Goal: Task Accomplishment & Management: Use online tool/utility

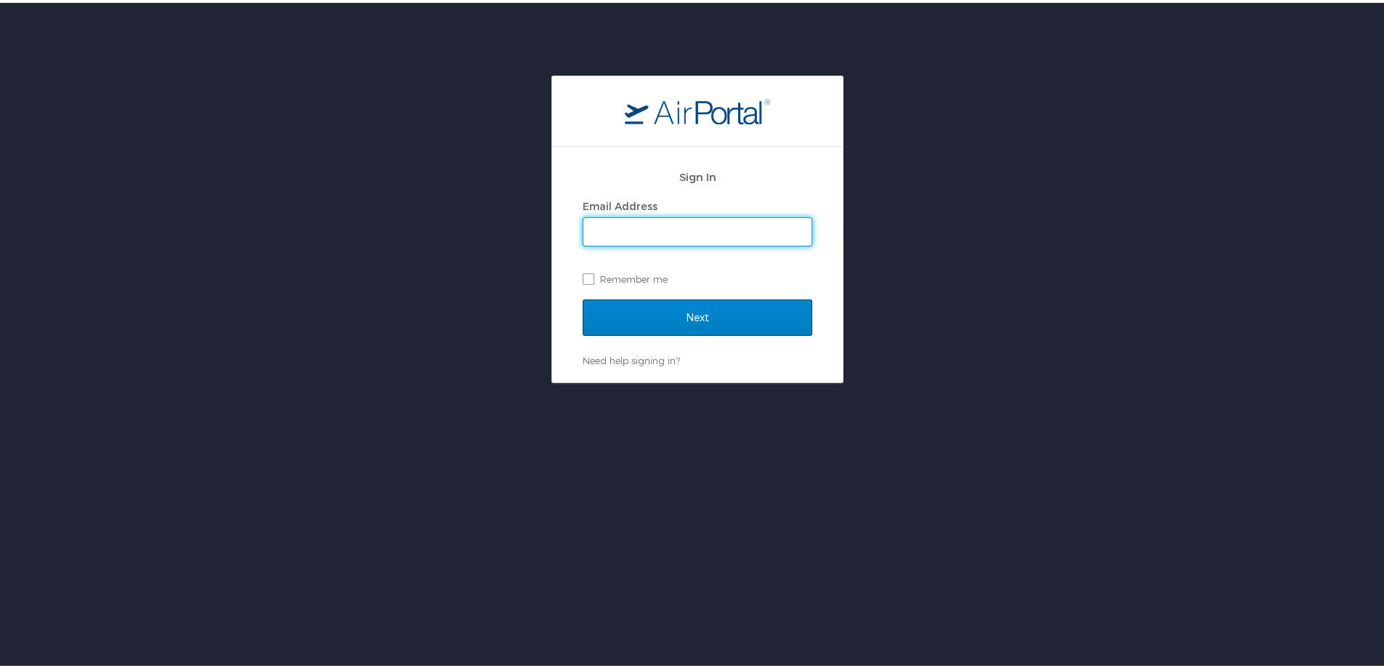
type input "[EMAIL_ADDRESS][DOMAIN_NAME]"
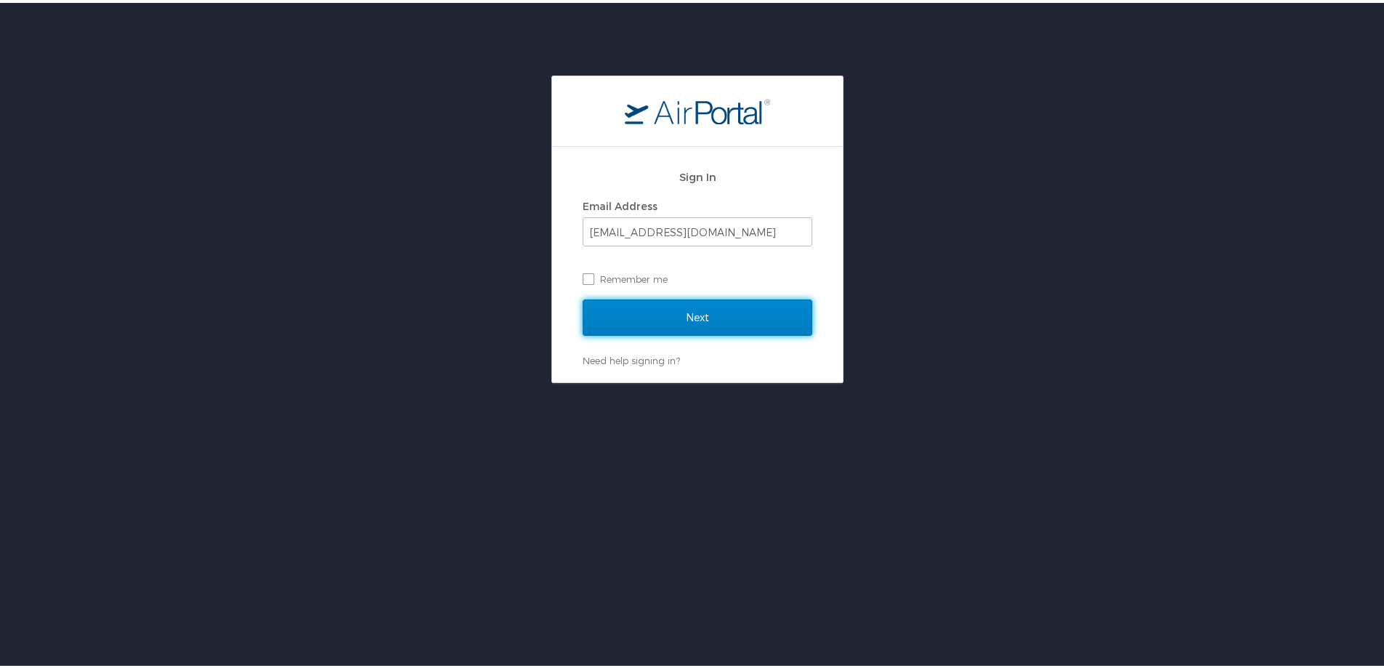
click at [660, 310] on input "Next" at bounding box center [698, 314] width 230 height 36
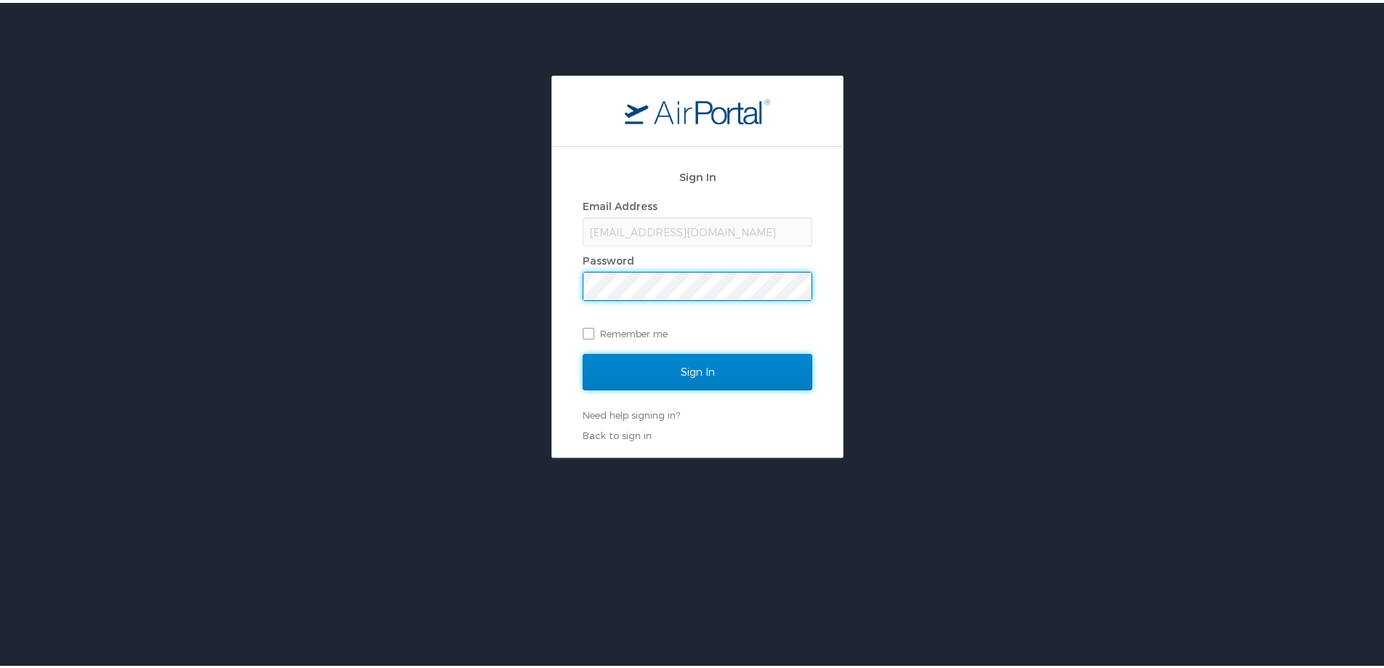
click at [649, 365] on input "Sign In" at bounding box center [698, 369] width 230 height 36
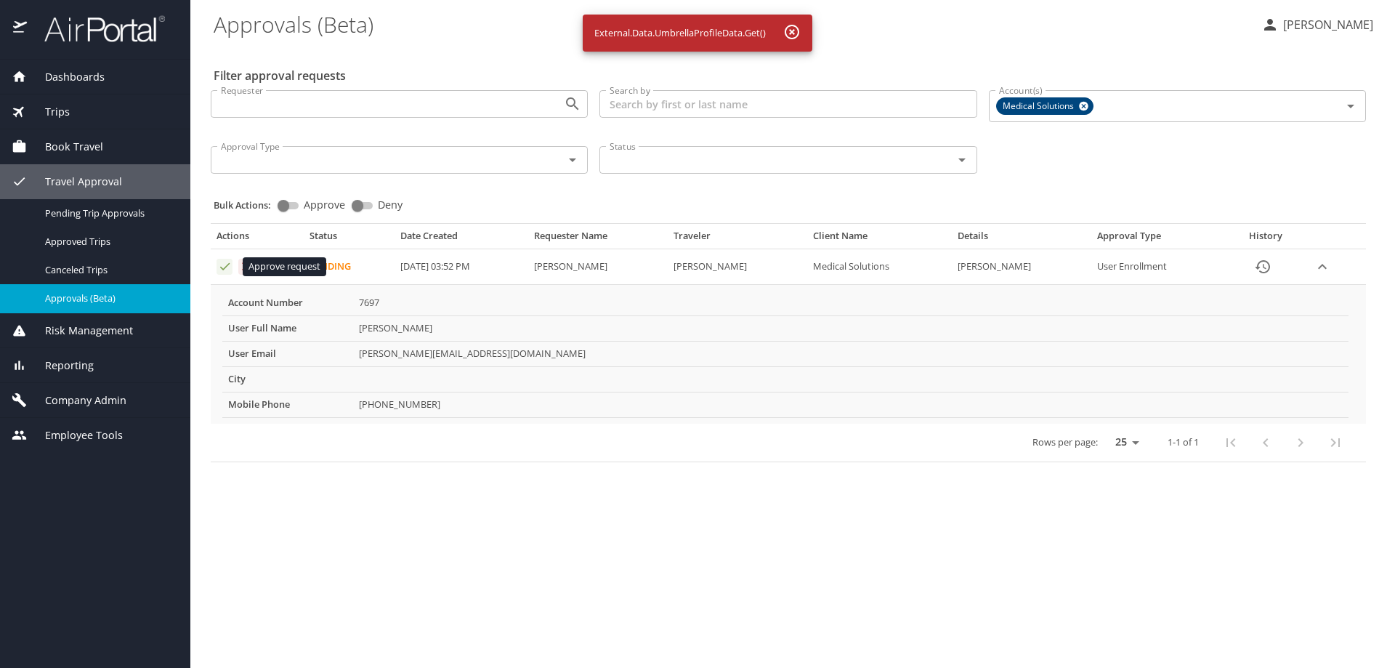
click at [224, 265] on icon "Approval table" at bounding box center [225, 266] width 14 height 14
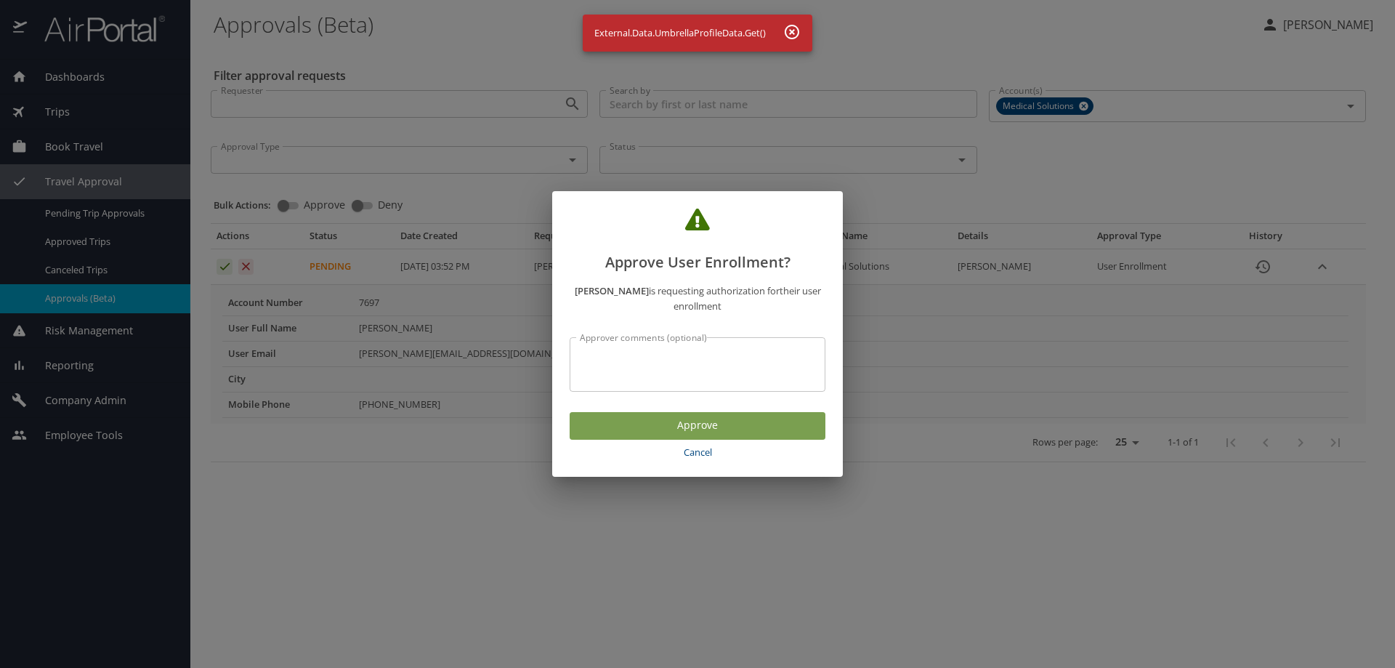
click at [627, 416] on span "Approve" at bounding box center [697, 425] width 232 height 18
